Goal: Information Seeking & Learning: Learn about a topic

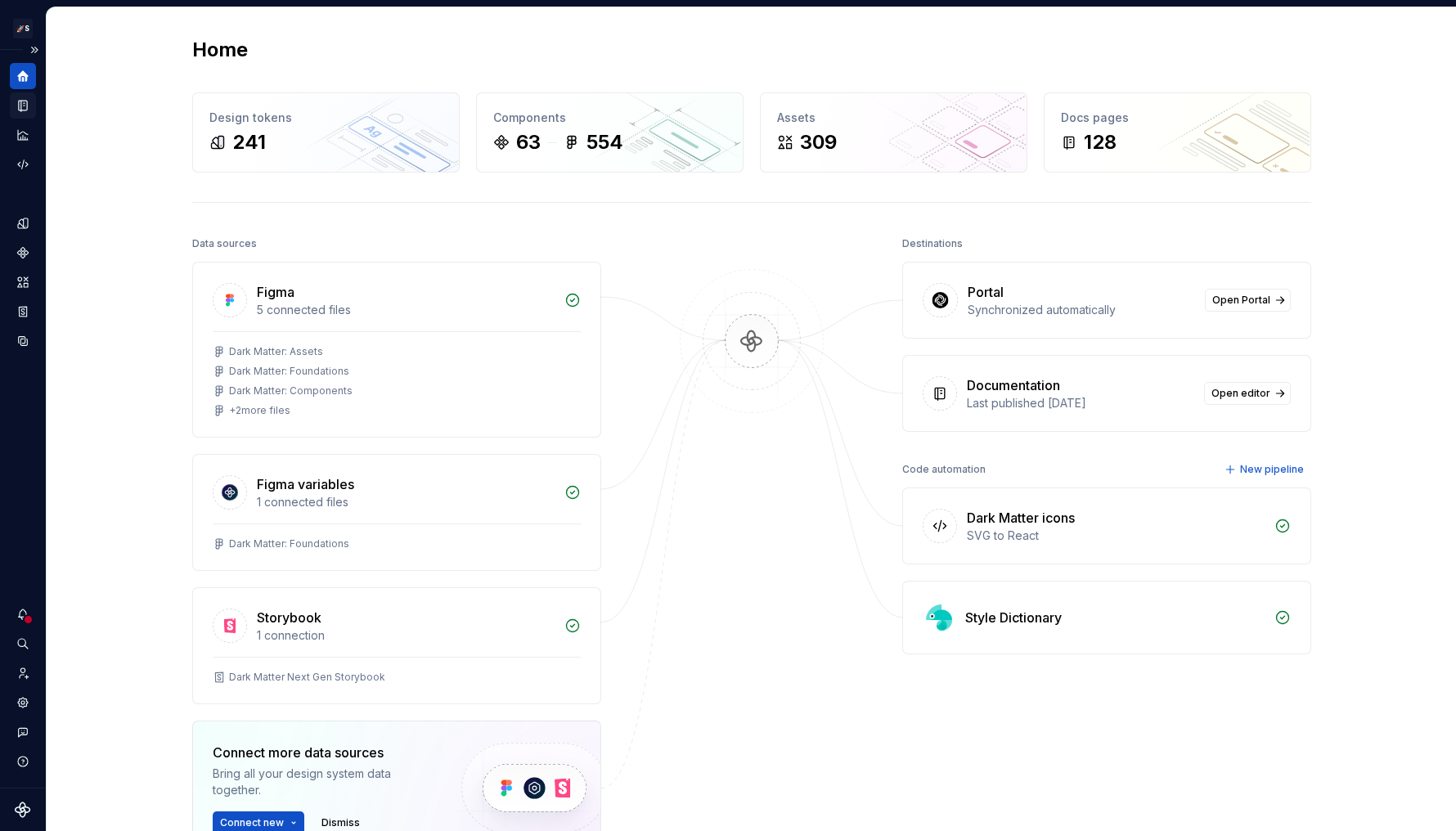
click at [16, 99] on icon "Documentation" at bounding box center [23, 105] width 15 height 15
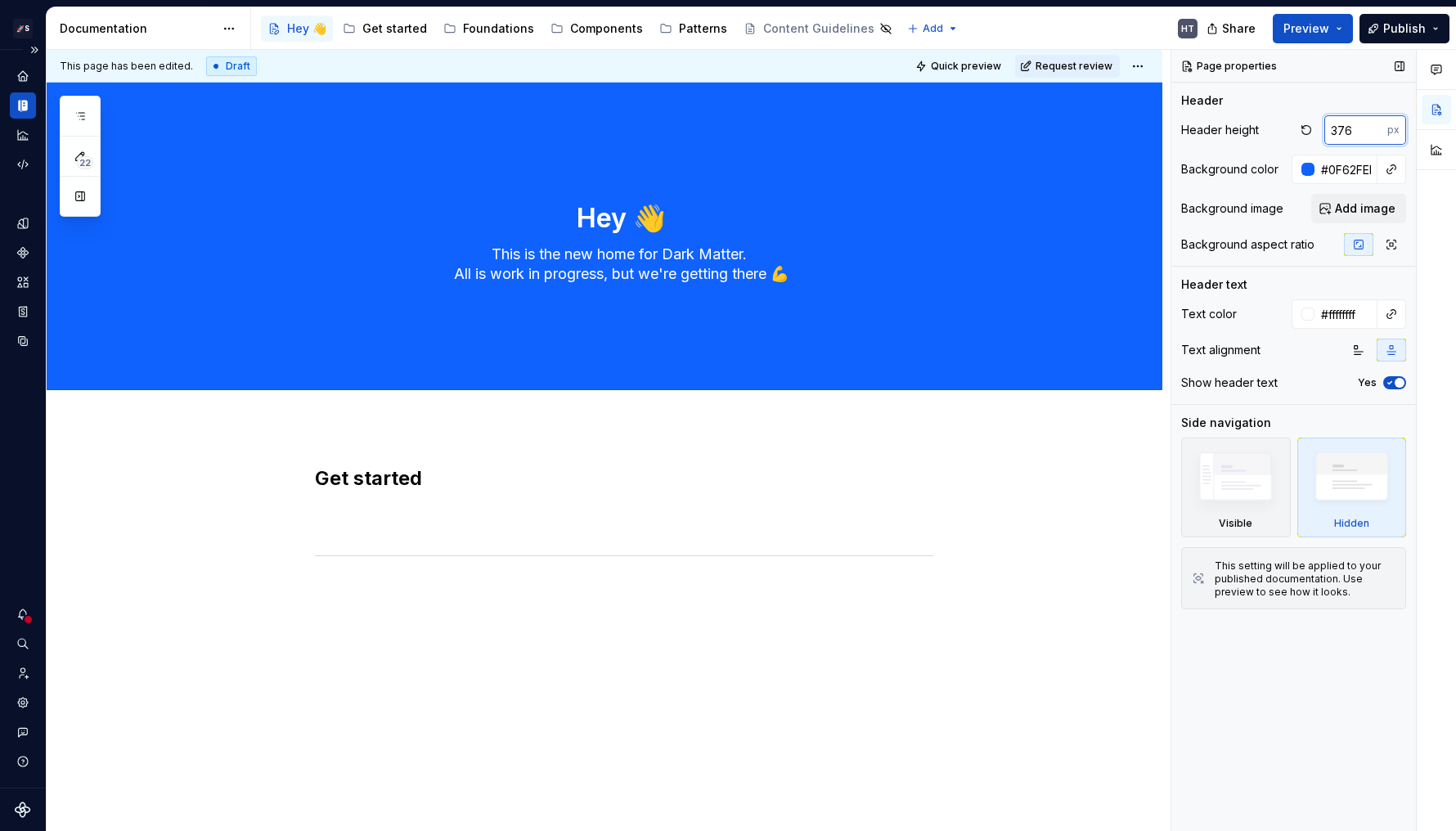
click at [1178, 130] on input "376" at bounding box center [1356, 130] width 63 height 30
type textarea "*"
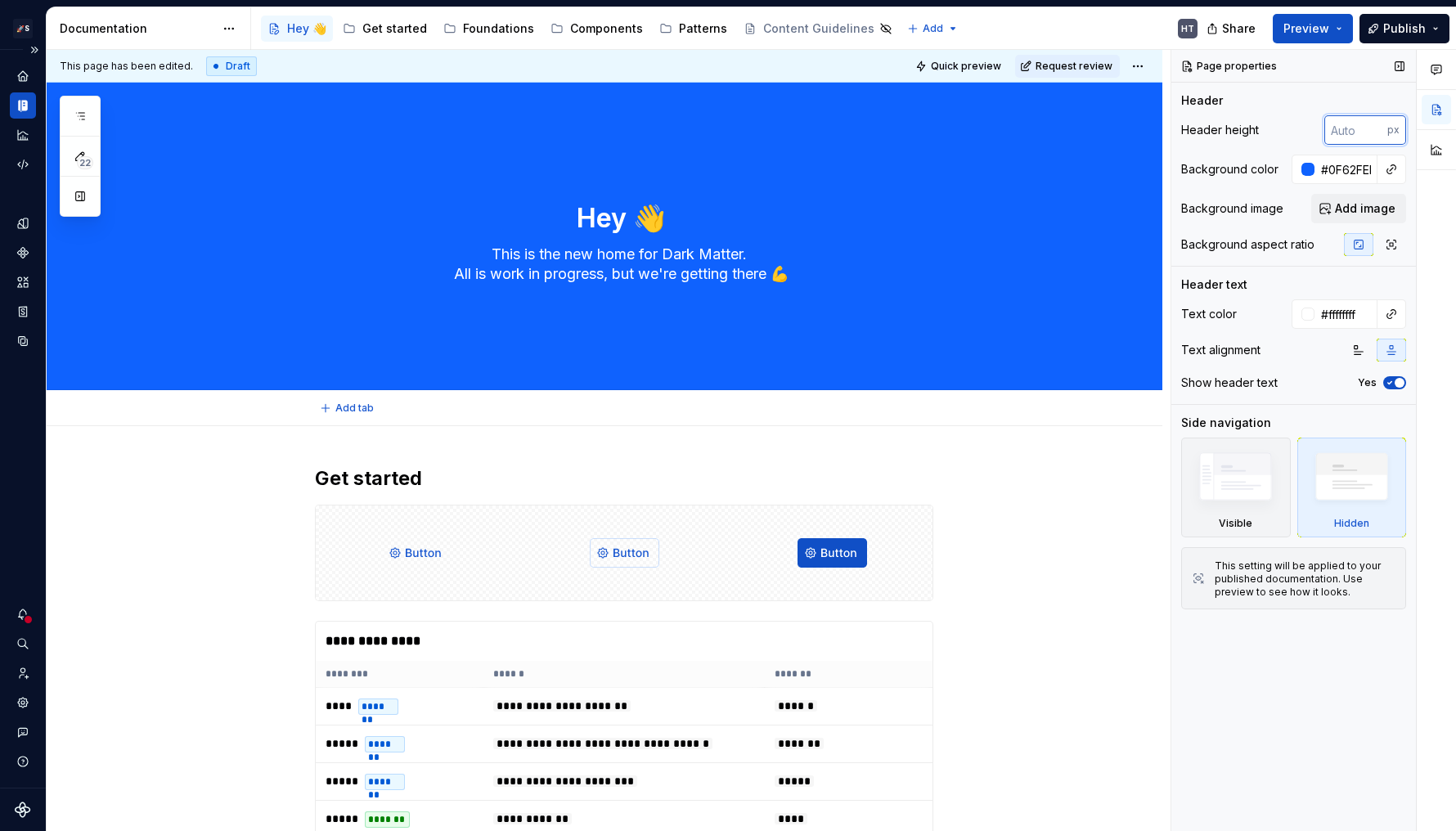
type textarea "*"
click at [1178, 145] on div "Header height px Background color #0F62FEFF Background image Add image Backgrou…" at bounding box center [1293, 190] width 225 height 150
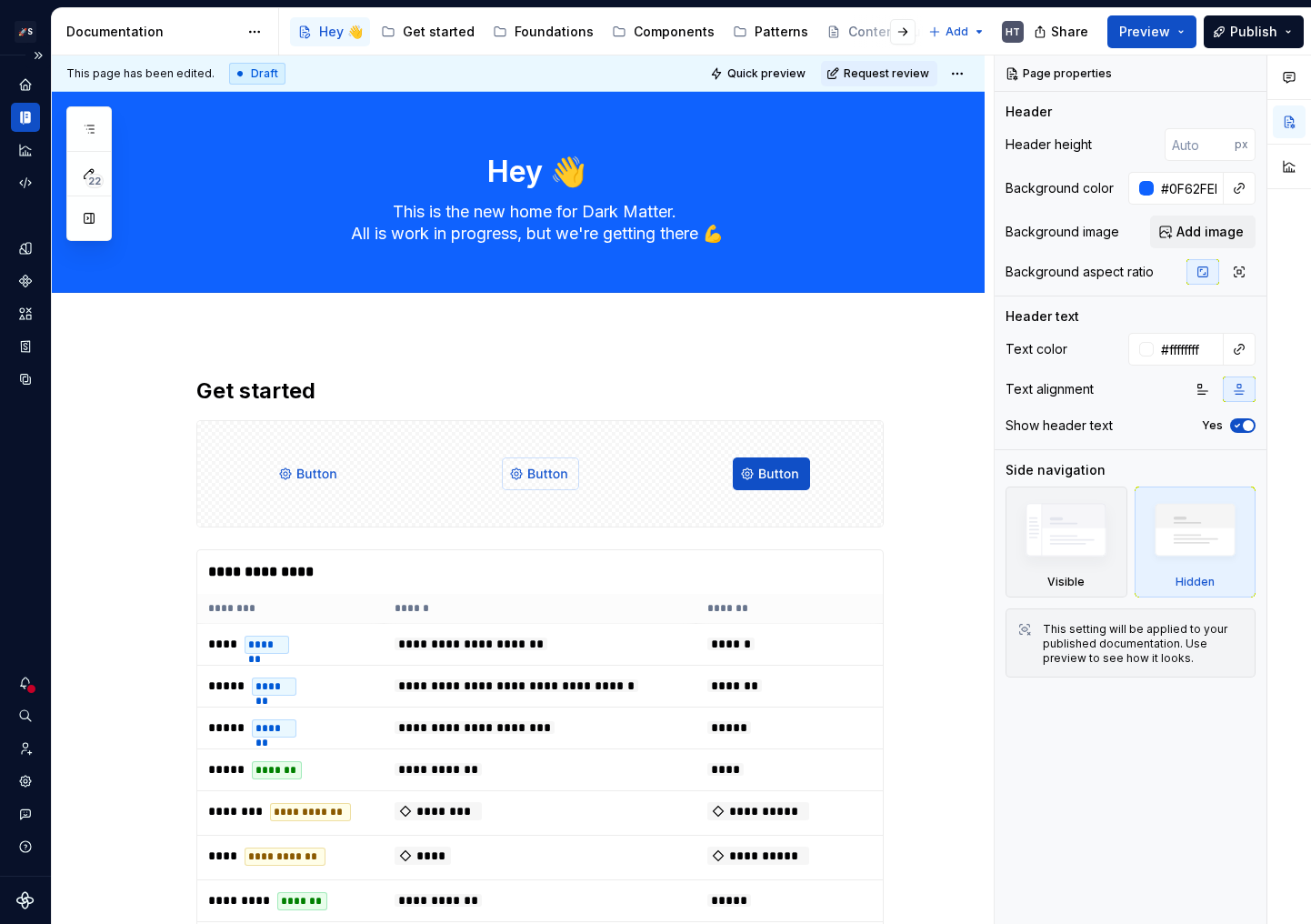
type textarea "*"
click at [30, 279] on icon "Components" at bounding box center [25, 280] width 13 height 13
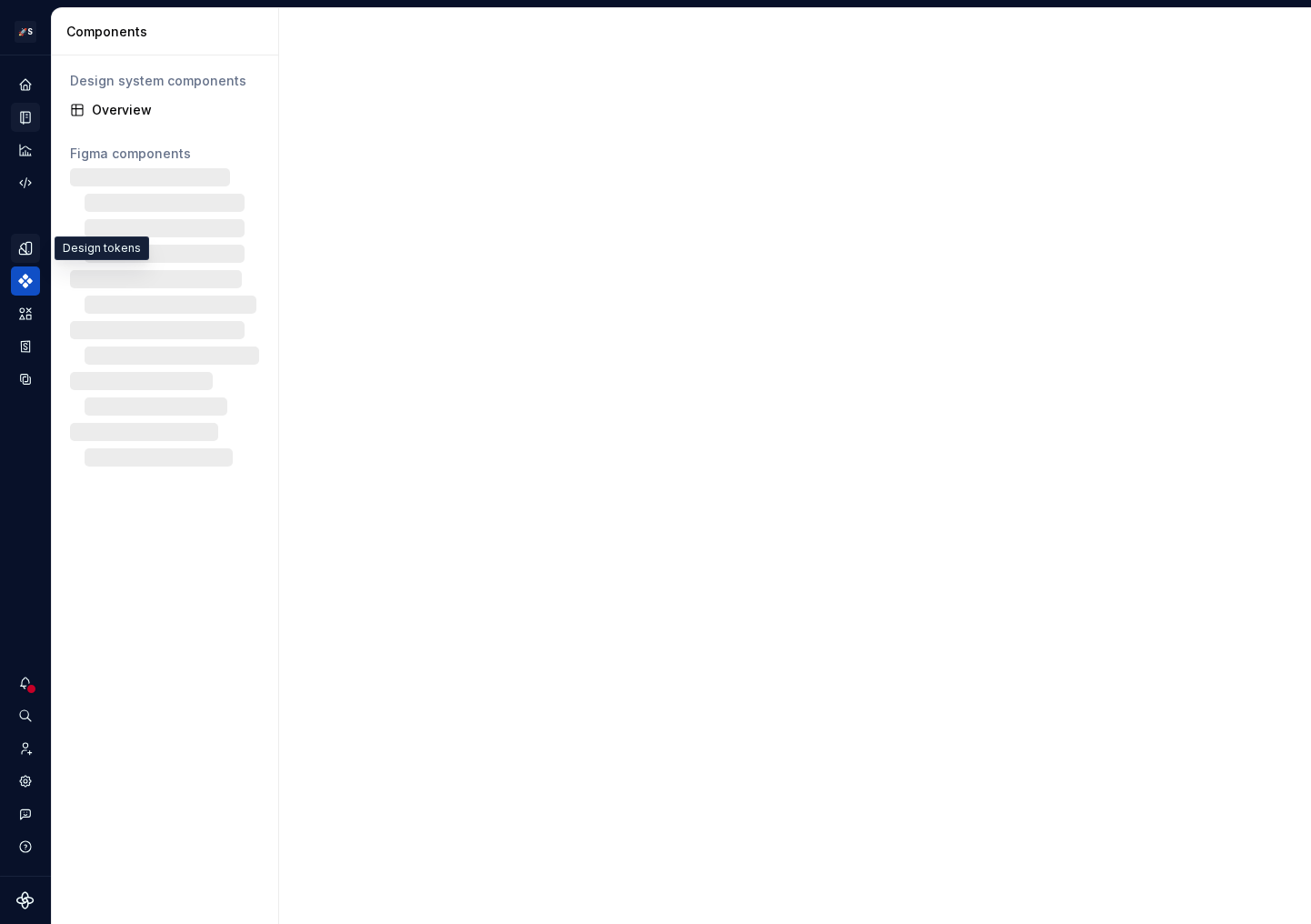
click at [33, 252] on icon "Design tokens" at bounding box center [25, 248] width 17 height 17
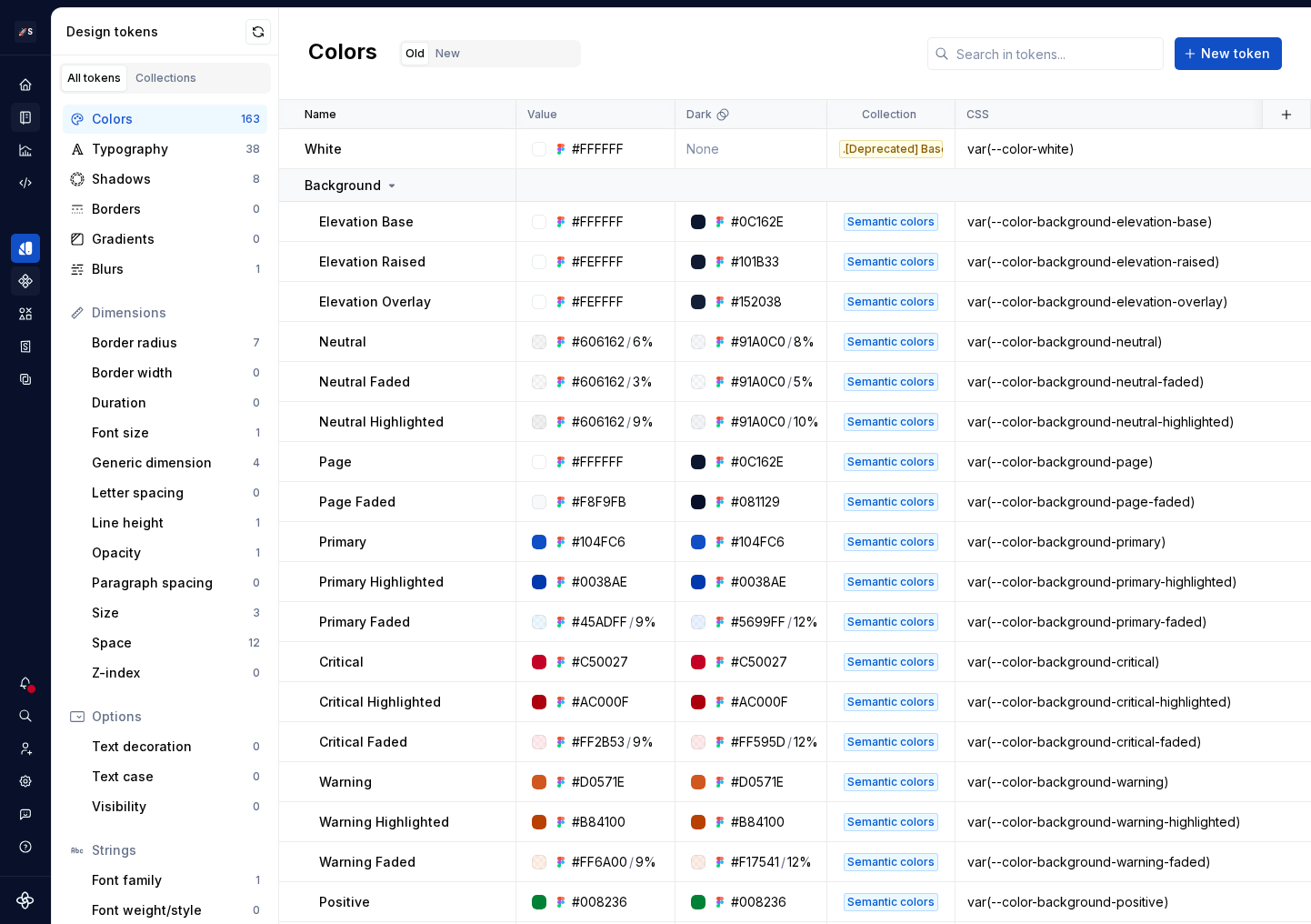
click at [230, 78] on div "All tokens Collections" at bounding box center [165, 78] width 212 height 31
click at [222, 78] on div "All tokens Collections" at bounding box center [165, 78] width 212 height 31
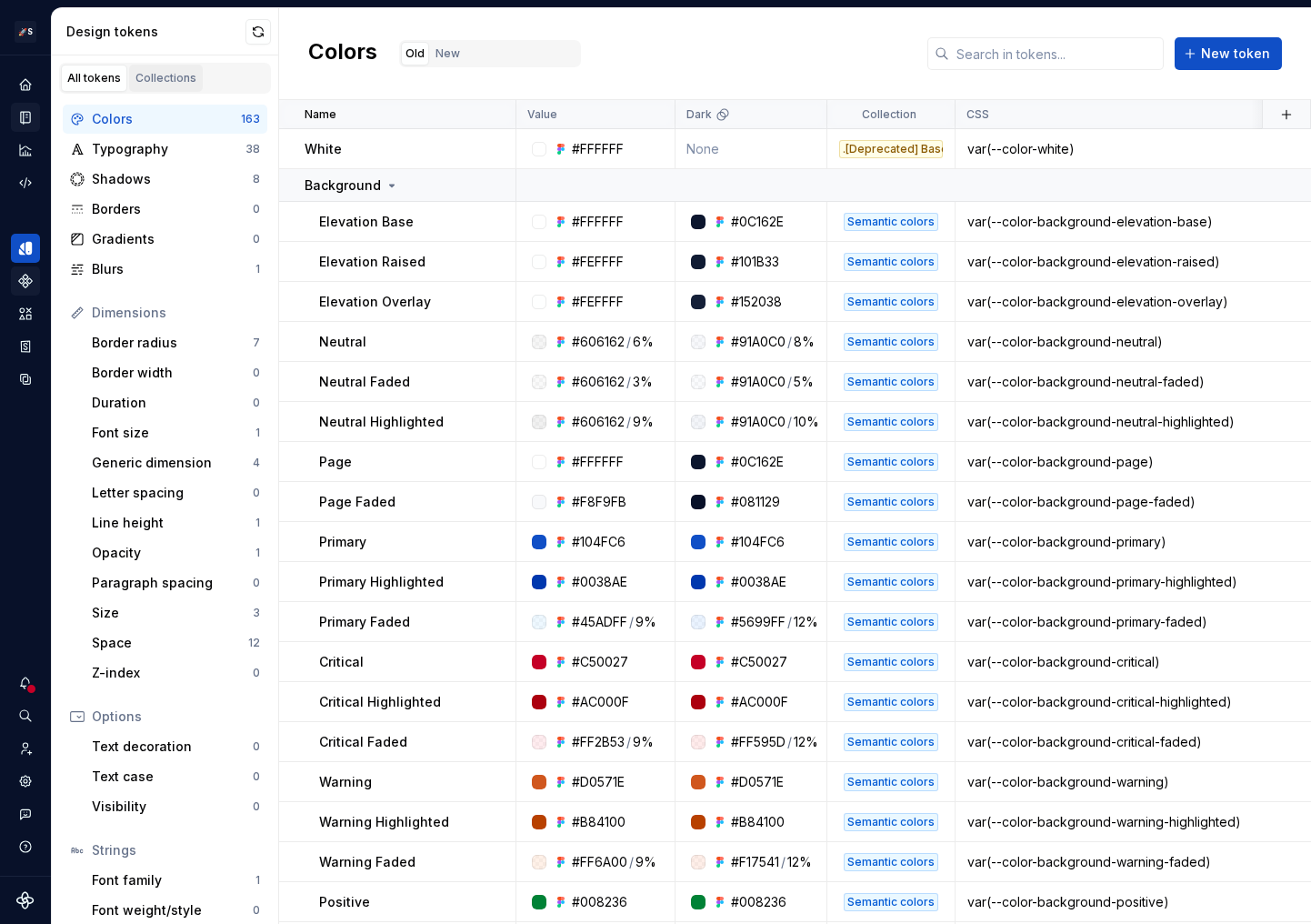
click at [168, 82] on div "Collections" at bounding box center [166, 78] width 61 height 15
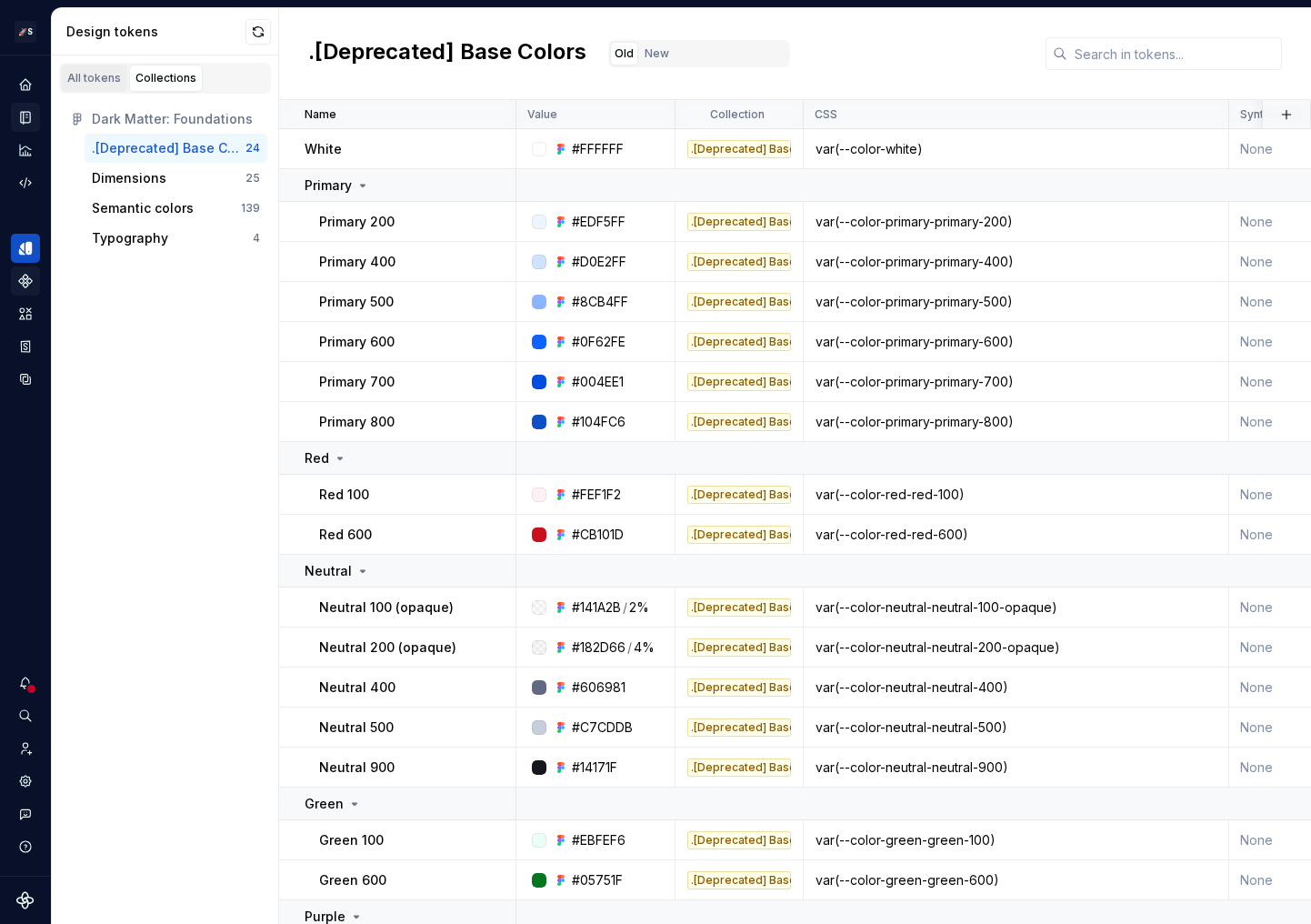
click at [108, 83] on div "All tokens" at bounding box center [94, 78] width 54 height 15
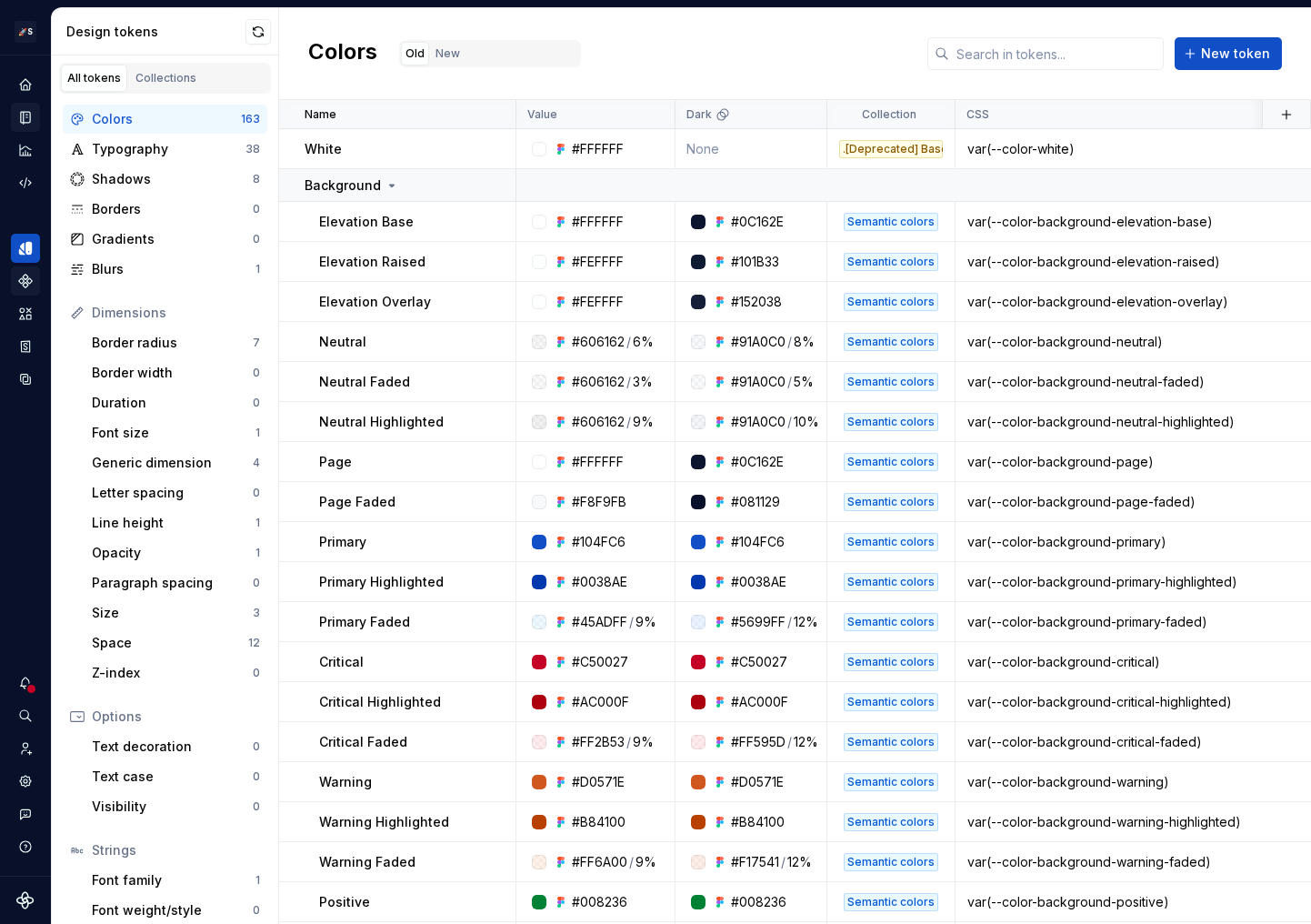
click at [218, 74] on div "All tokens Collections" at bounding box center [165, 78] width 212 height 31
